Goal: Information Seeking & Learning: Learn about a topic

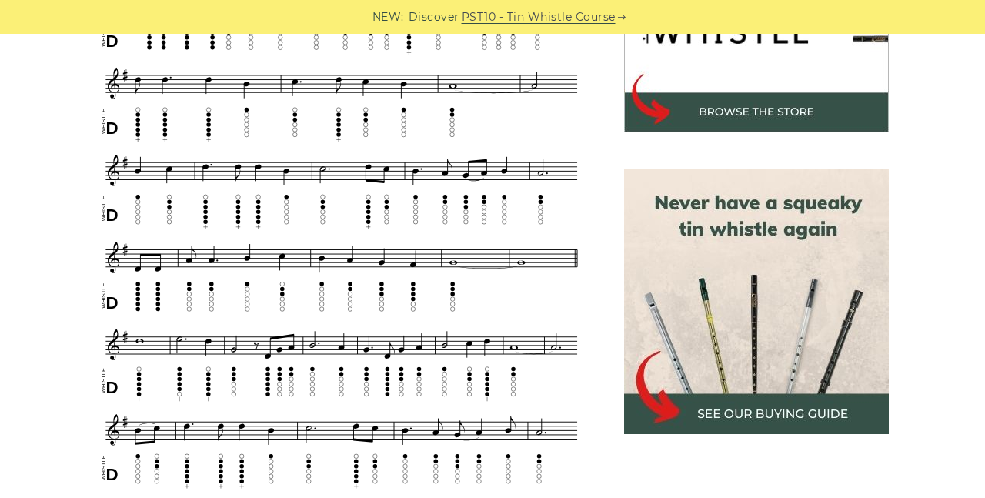
scroll to position [427, 0]
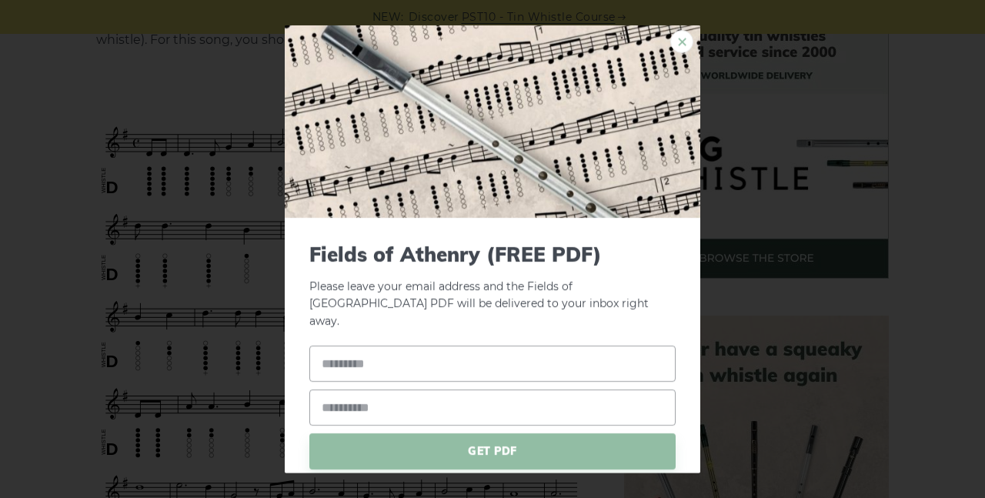
click at [683, 35] on link "×" at bounding box center [681, 40] width 23 height 23
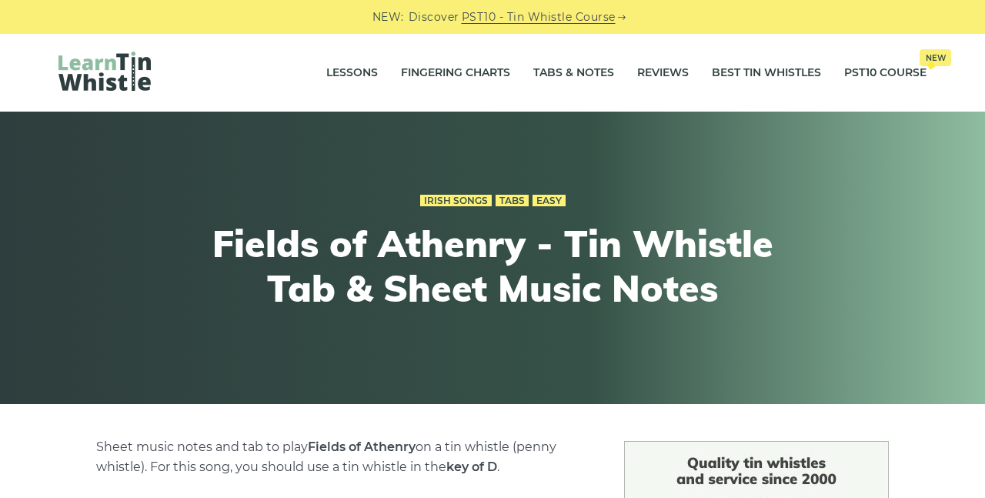
scroll to position [0, 0]
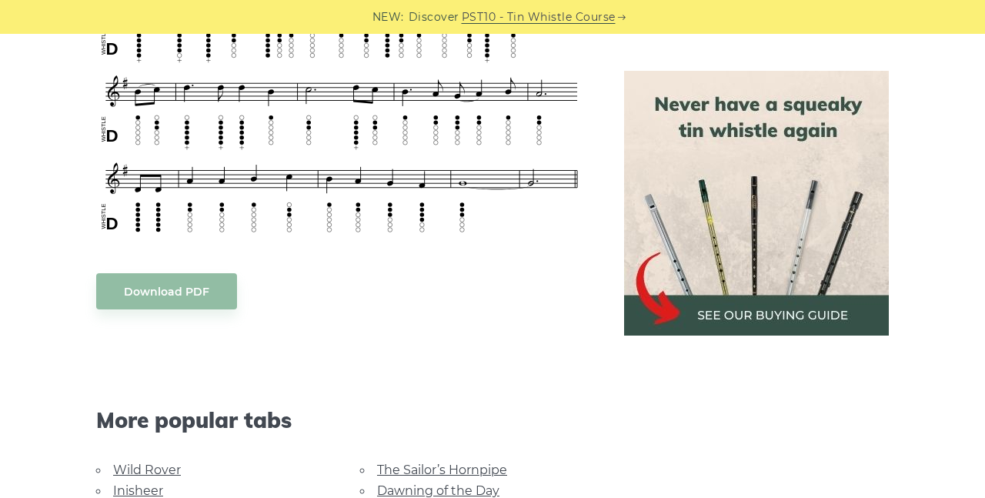
scroll to position [915, 0]
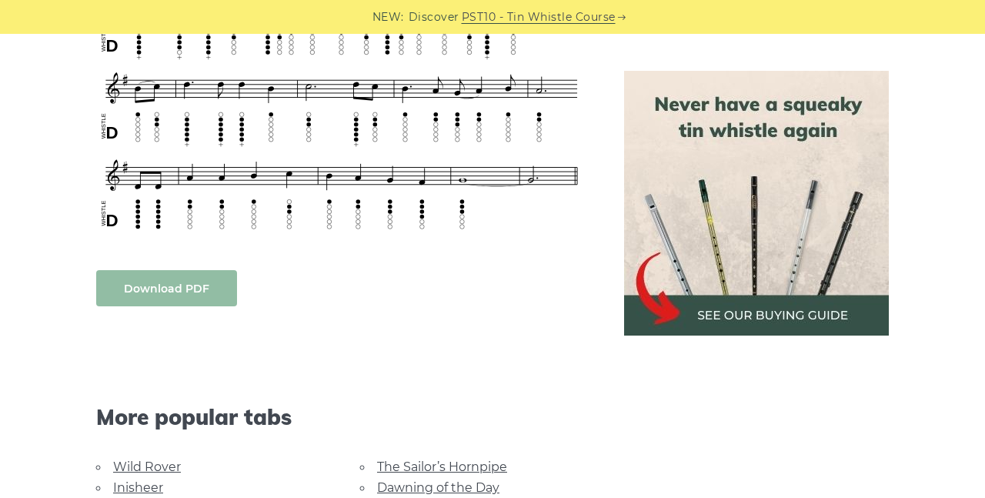
click at [145, 283] on body "NEW: Discover PST10 - Tin Whistle Course Lessons Fingering Charts Tabs & Notes …" at bounding box center [492, 399] width 985 height 2628
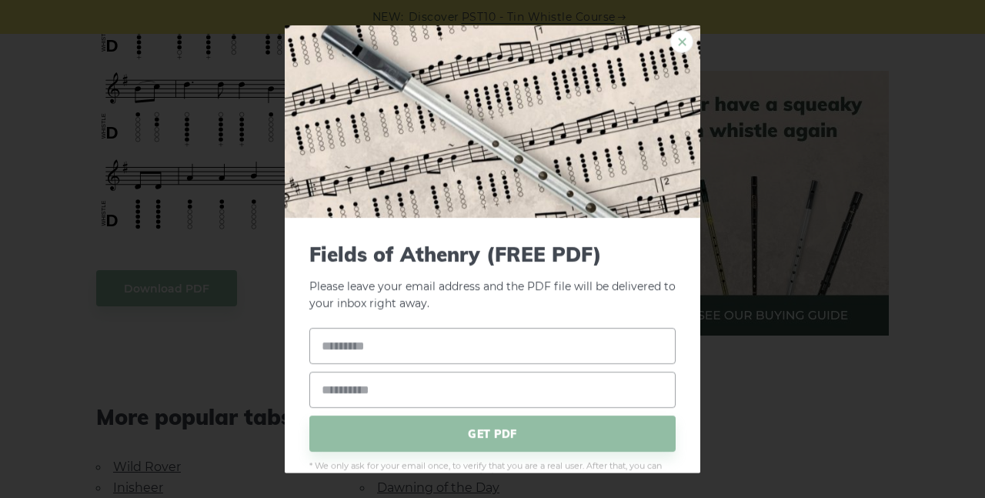
click at [683, 39] on link "×" at bounding box center [681, 40] width 23 height 23
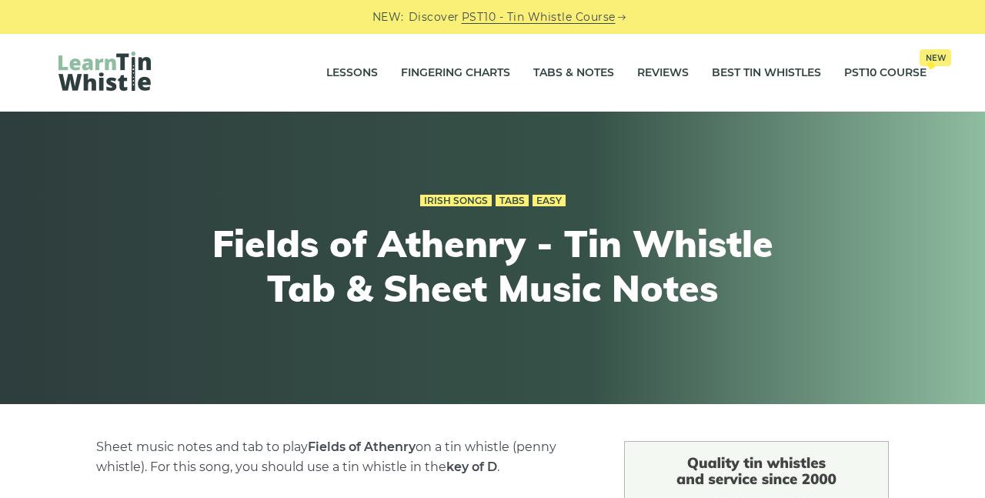
scroll to position [0, 0]
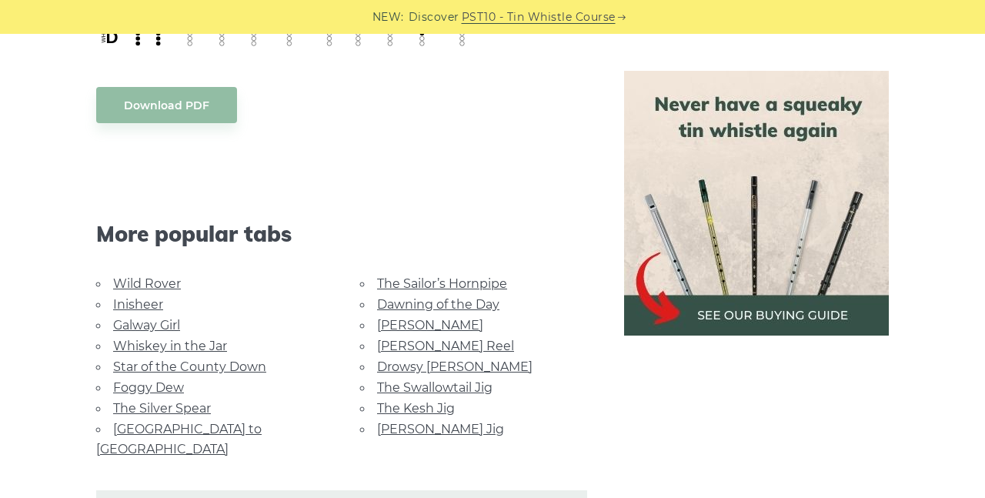
scroll to position [1097, 0]
click at [421, 279] on link "The Sailor’s Hornpipe" at bounding box center [442, 285] width 130 height 15
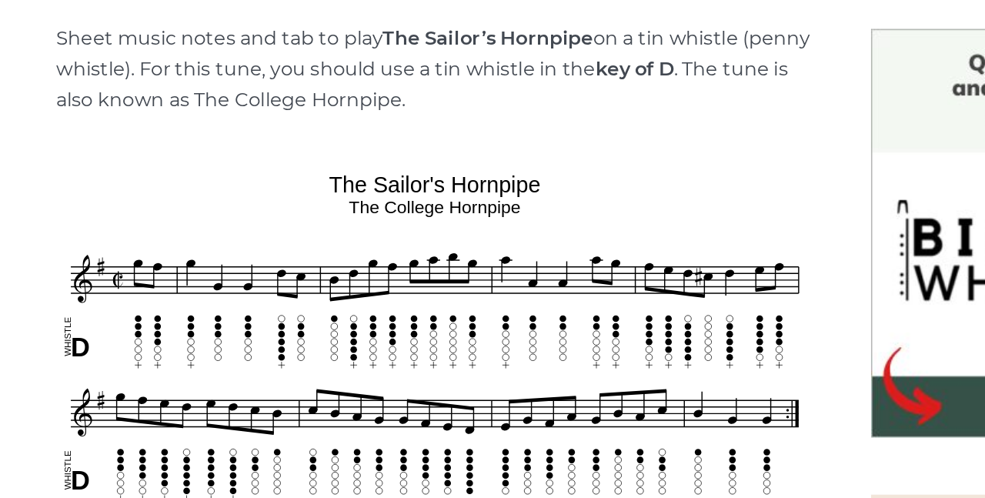
scroll to position [353, 0]
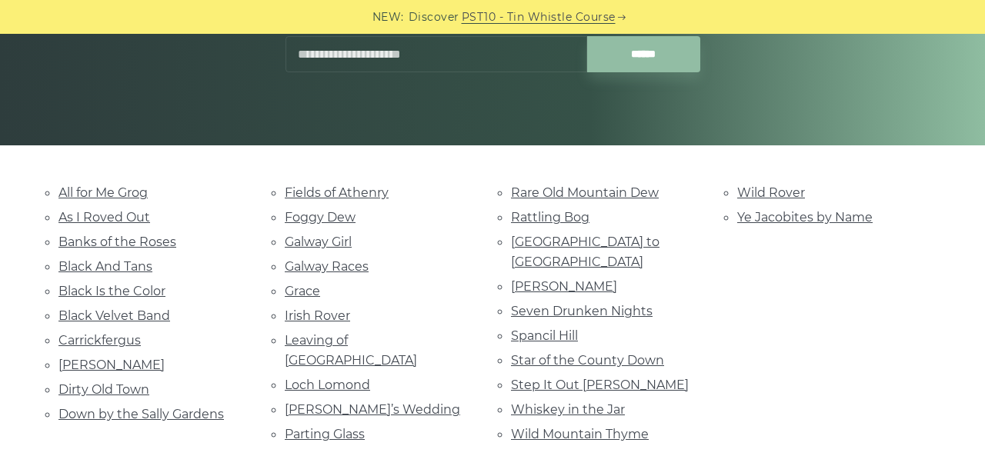
scroll to position [270, 0]
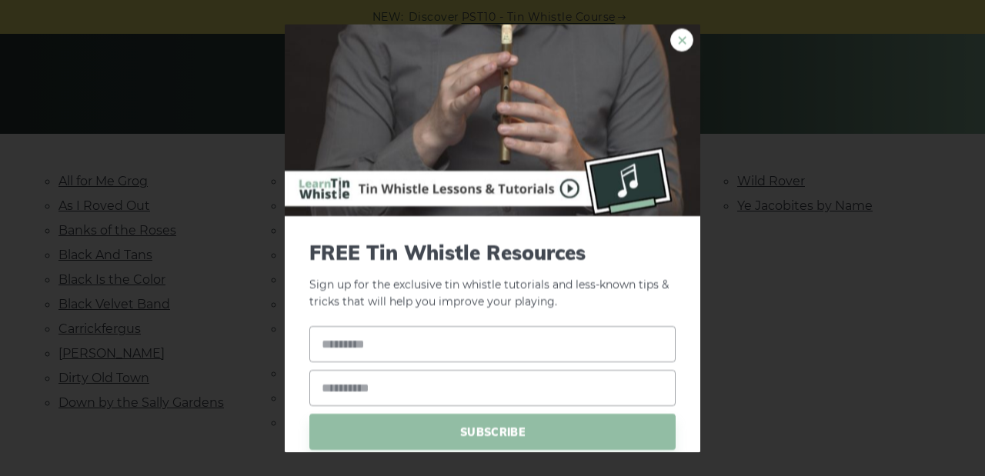
click at [684, 38] on link "×" at bounding box center [681, 39] width 23 height 23
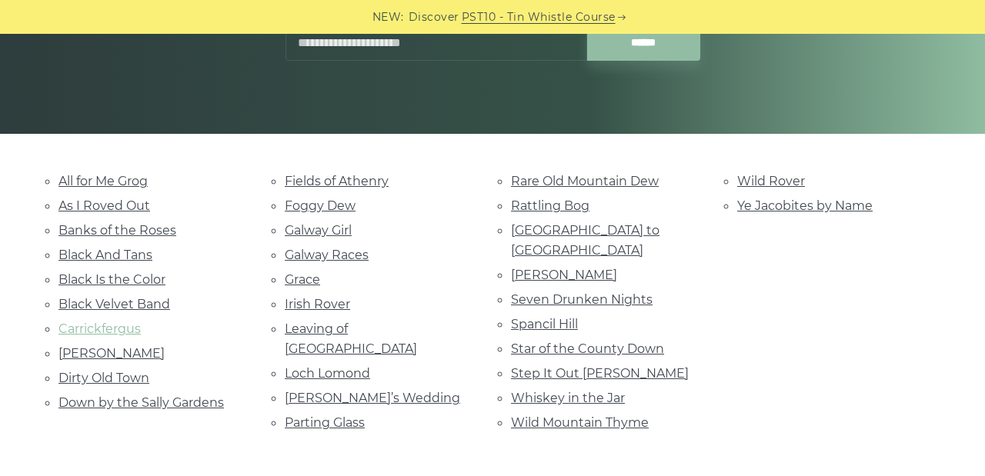
click at [72, 322] on link "Carrickfergus" at bounding box center [99, 329] width 82 height 15
click at [65, 298] on link "Black Velvet Band" at bounding box center [114, 304] width 112 height 15
click at [79, 347] on link "Danny Boy" at bounding box center [111, 353] width 106 height 15
click at [326, 177] on link "Fields of Athenry" at bounding box center [337, 181] width 104 height 15
click at [302, 366] on link "Loch Lomond" at bounding box center [327, 373] width 85 height 15
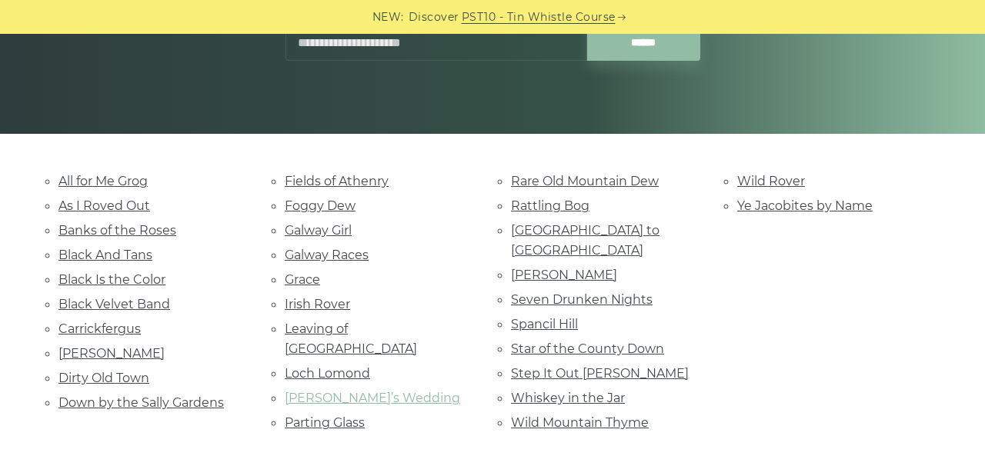
click at [306, 391] on link "Marie’s Wedding" at bounding box center [372, 398] width 175 height 15
click at [74, 346] on link "Danny Boy" at bounding box center [111, 353] width 106 height 15
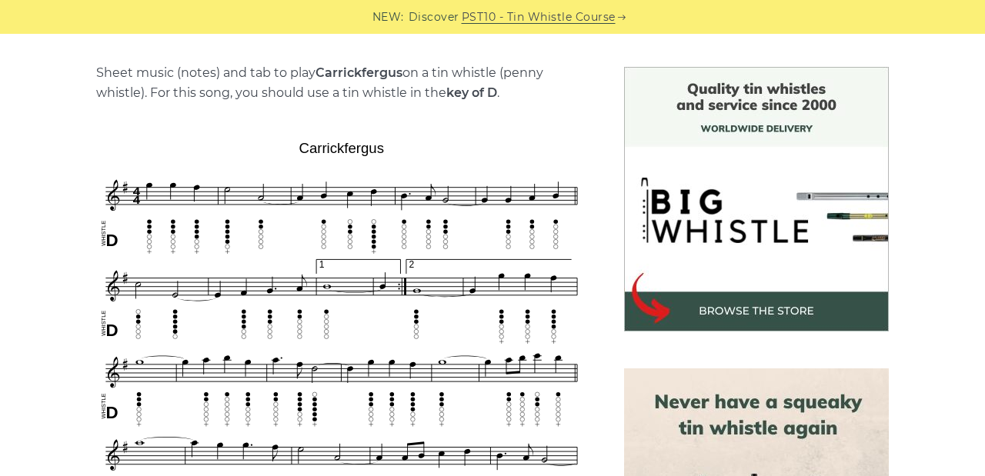
scroll to position [309, 0]
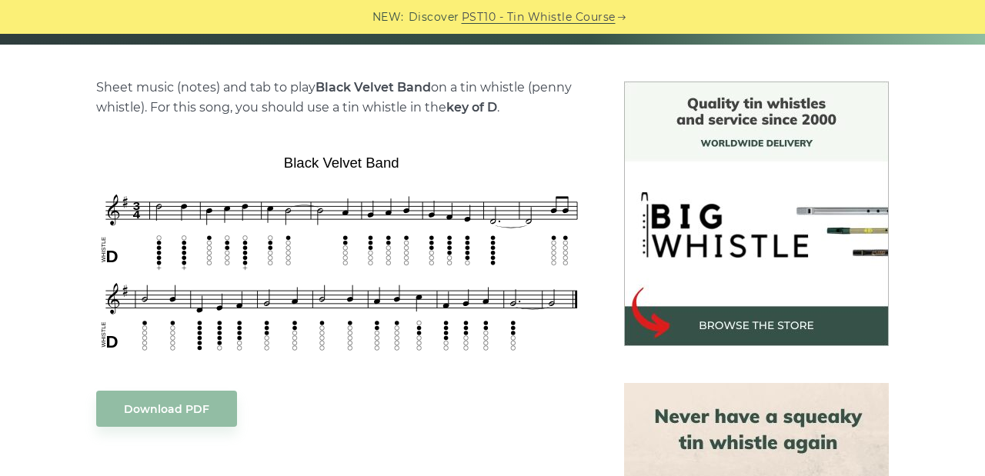
scroll to position [267, 0]
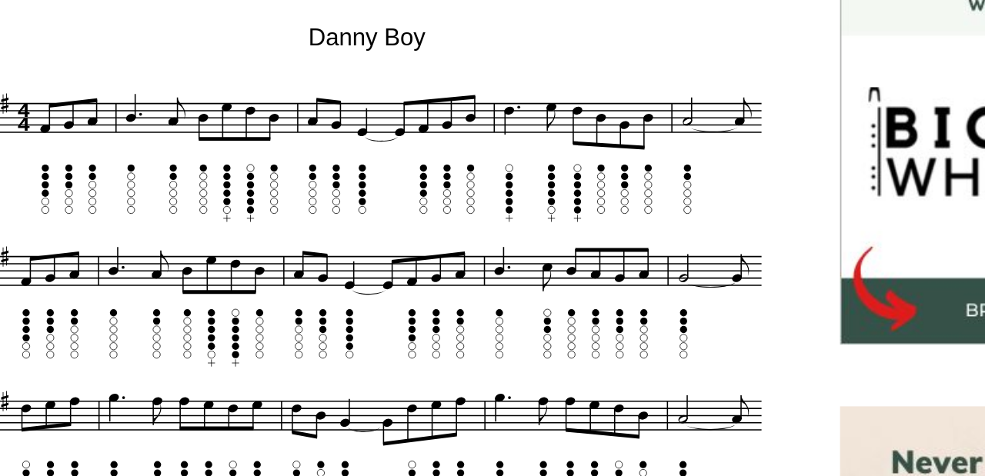
scroll to position [439, 0]
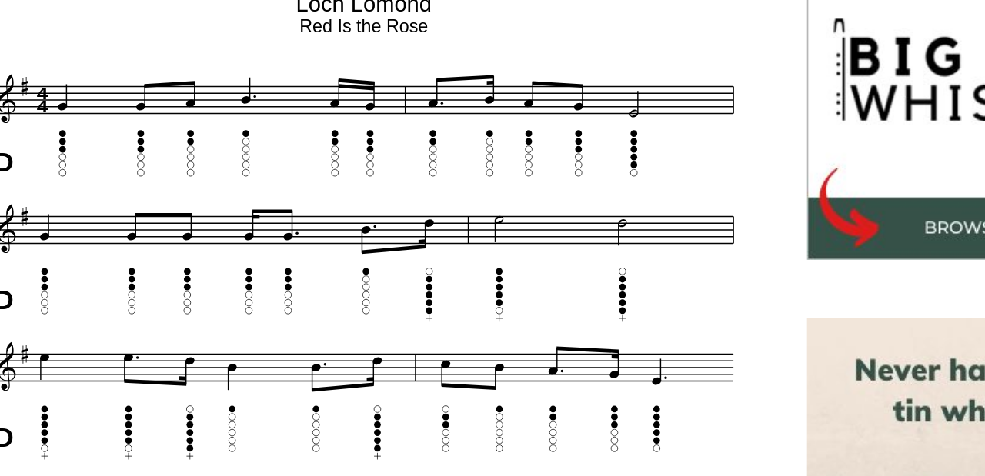
scroll to position [406, 0]
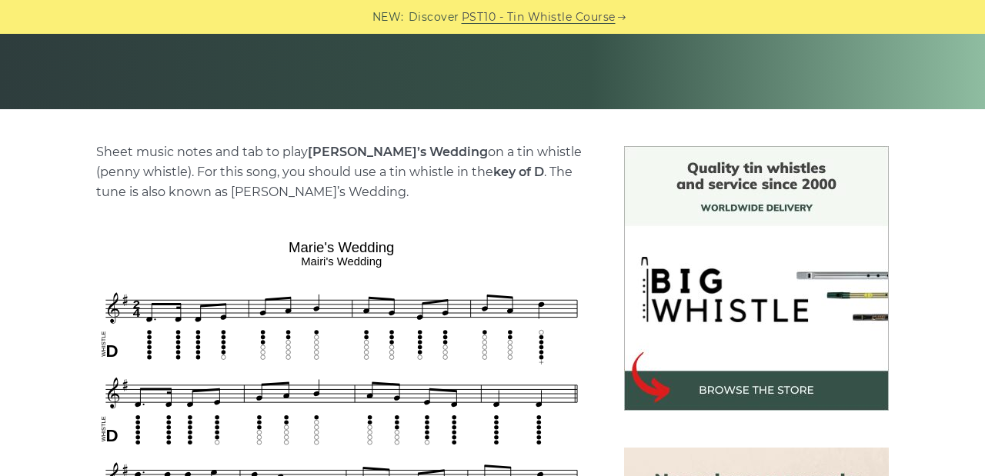
scroll to position [271, 0]
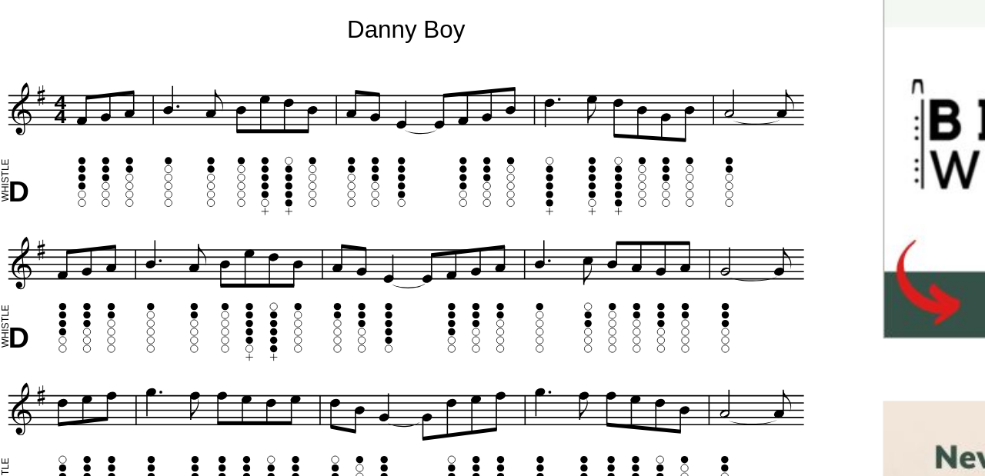
scroll to position [419, 0]
